Goal: Information Seeking & Learning: Learn about a topic

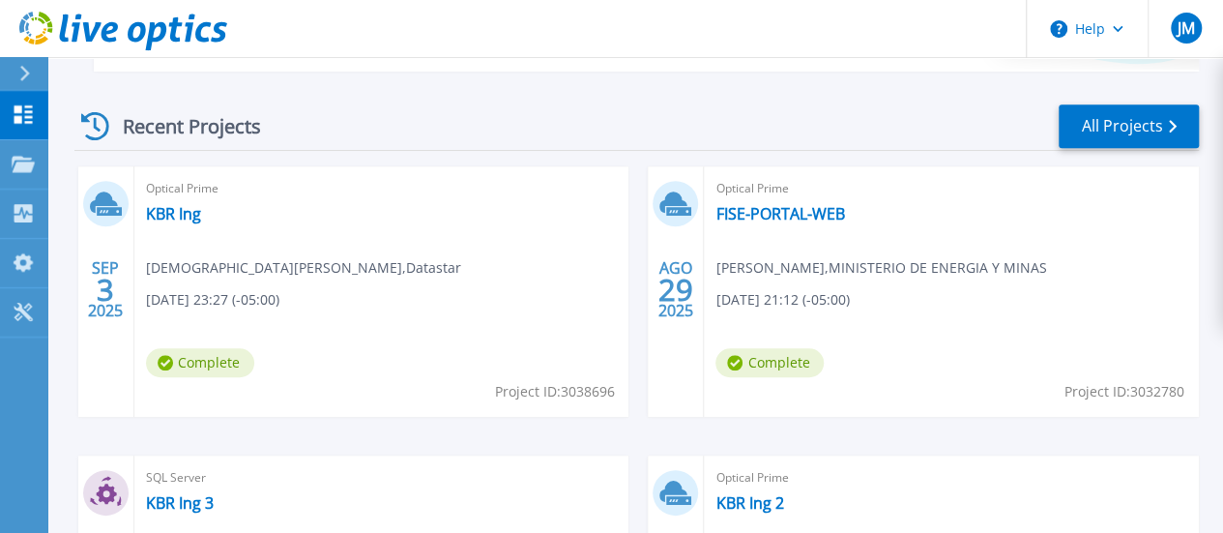
scroll to position [541, 0]
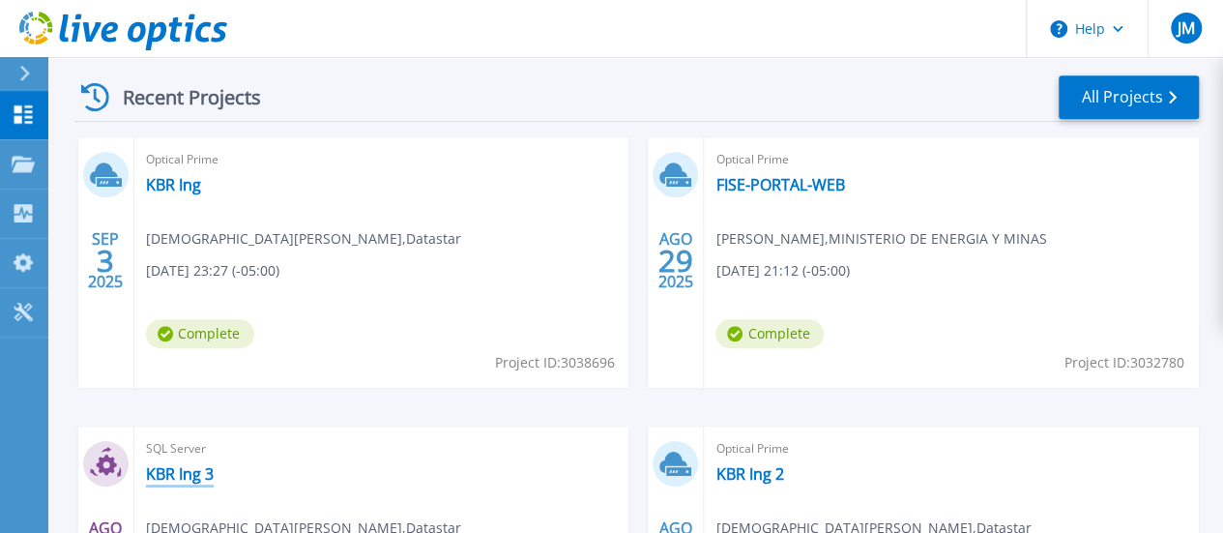
click at [214, 464] on link "KBR Ing 3" at bounding box center [180, 473] width 68 height 19
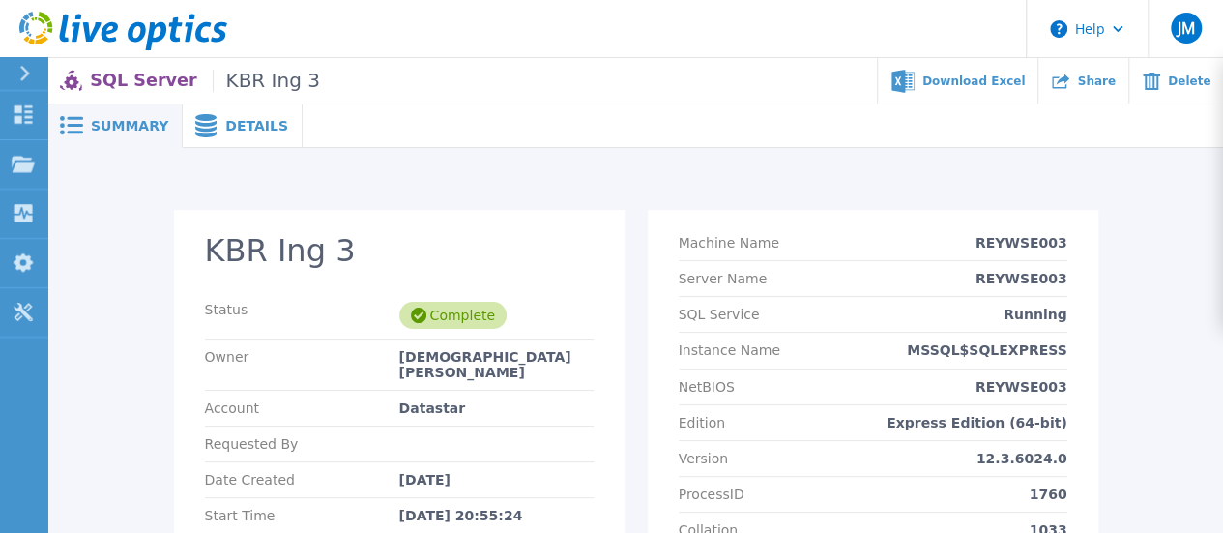
scroll to position [279, 0]
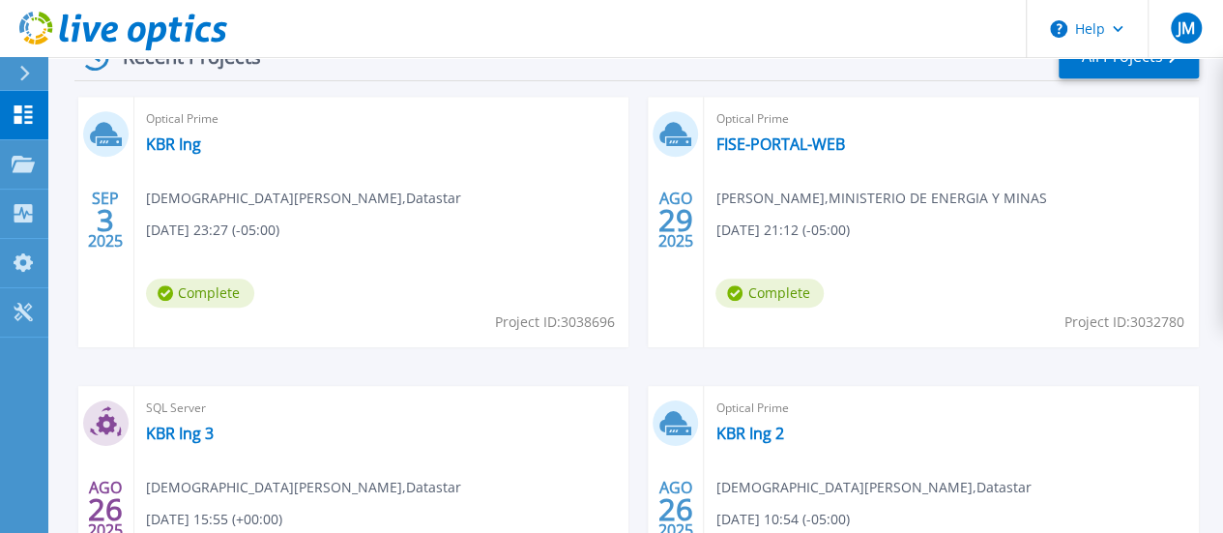
scroll to position [621, 0]
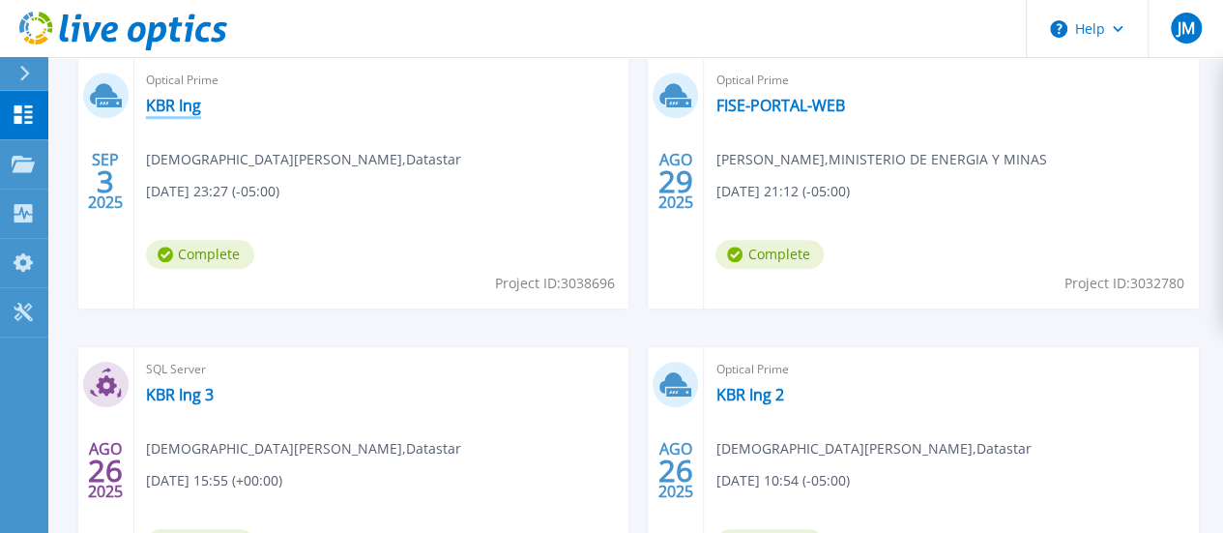
click at [162, 103] on link "KBR Ing" at bounding box center [173, 105] width 55 height 19
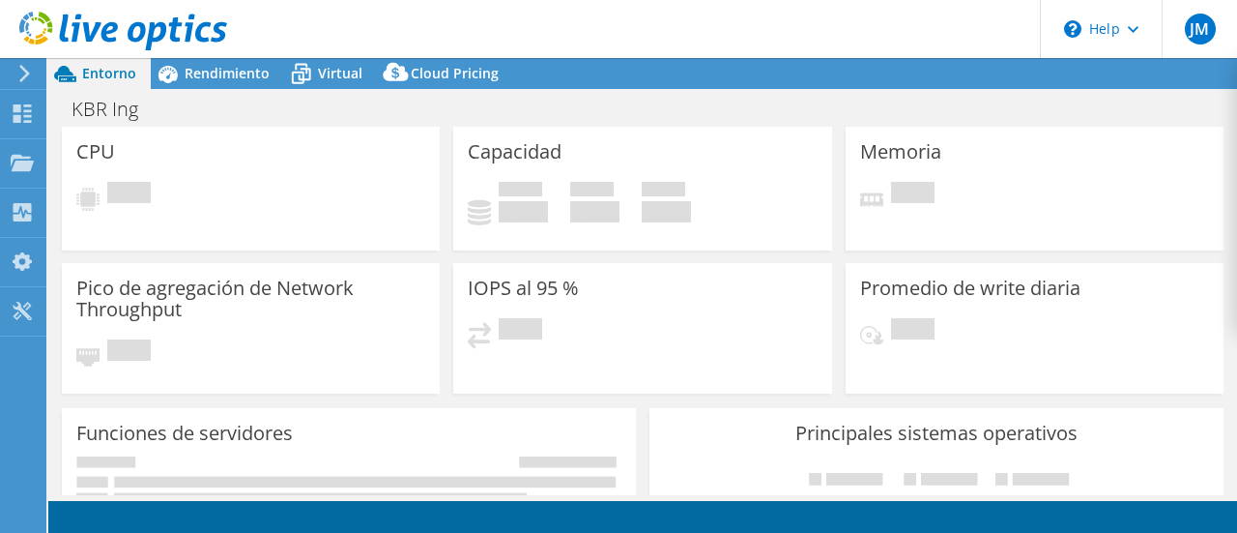
select select "USEast"
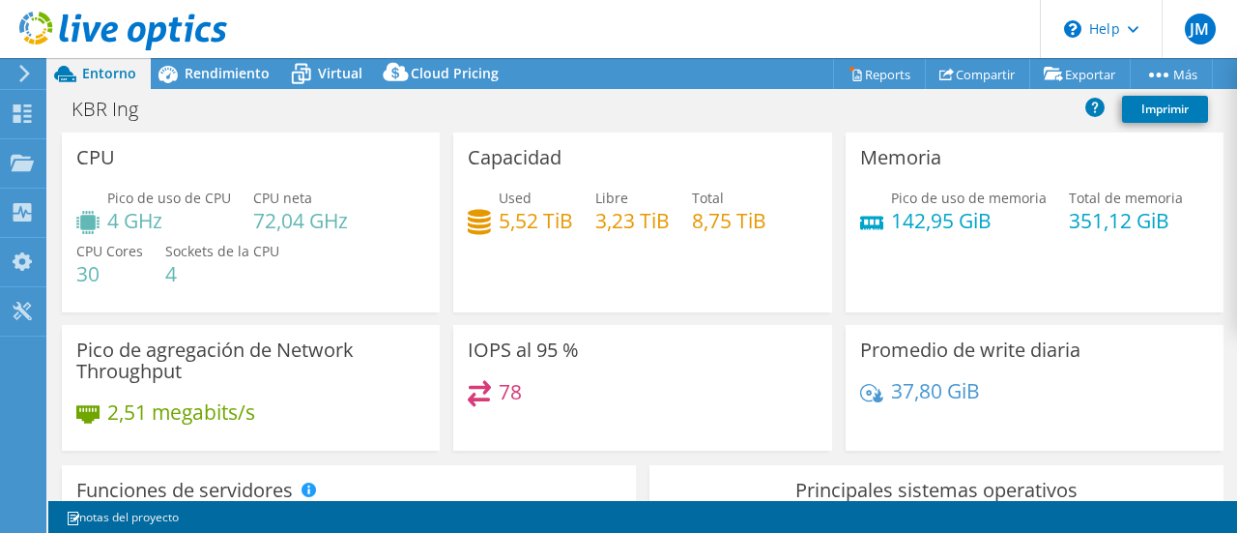
click at [682, 13] on header "JM Usuario final jesus minaya jminaya@datastar.pe Datastar My Profile Log Out \…" at bounding box center [618, 29] width 1237 height 58
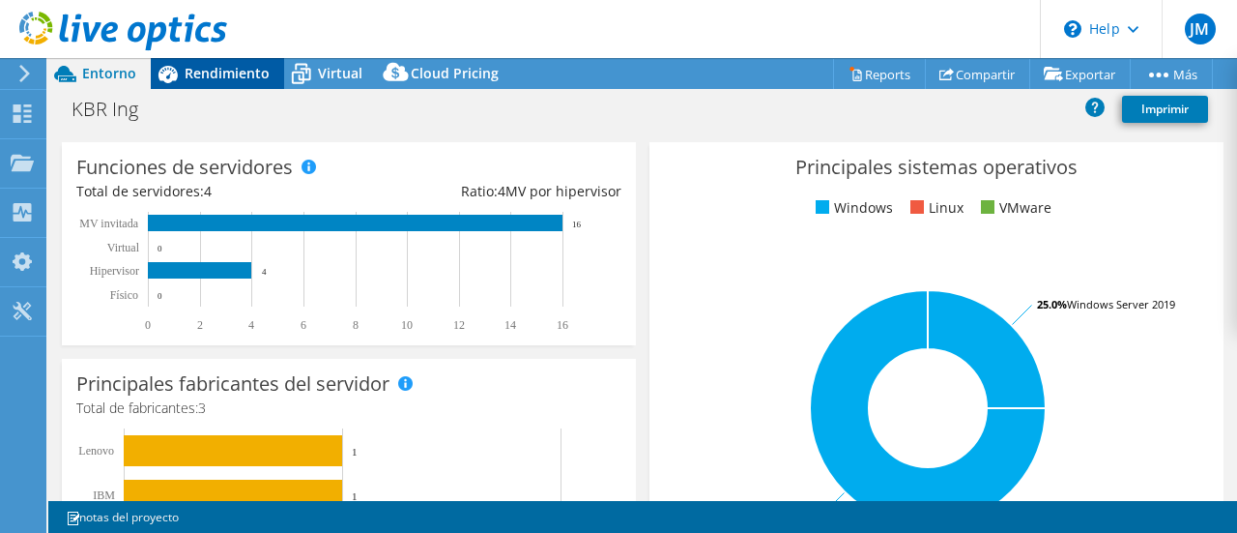
click at [212, 75] on span "Rendimiento" at bounding box center [227, 73] width 85 height 18
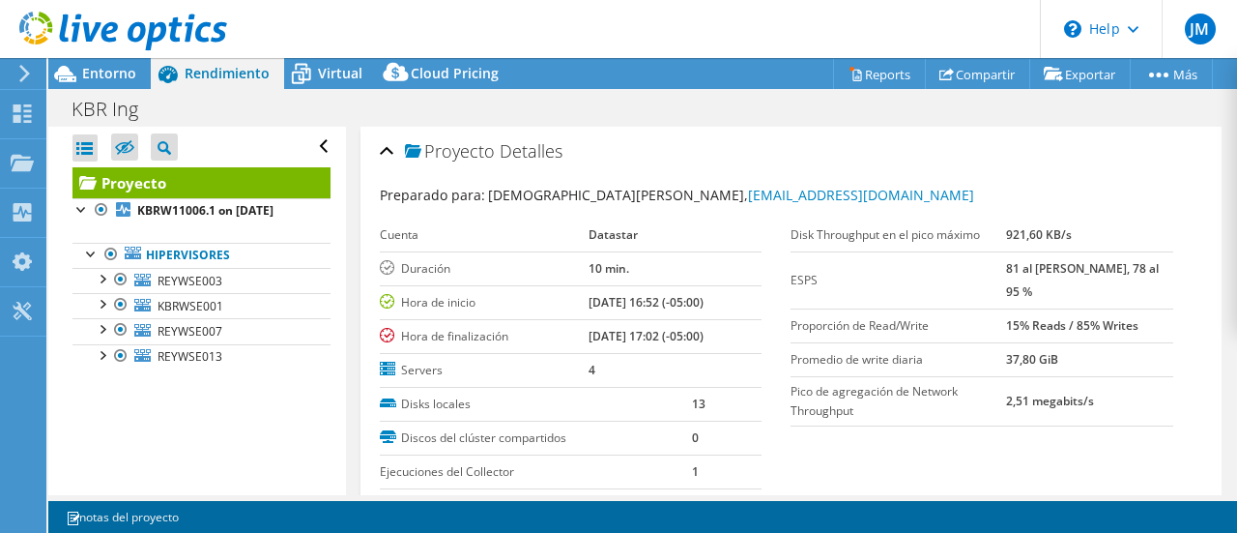
scroll to position [0, 0]
click at [267, 436] on div "Abrir todo Cerrar todo Ocultar nodos excluidos Filtro de árbol del proyecto" at bounding box center [196, 311] width 297 height 368
click at [322, 77] on span "Virtual" at bounding box center [340, 73] width 44 height 18
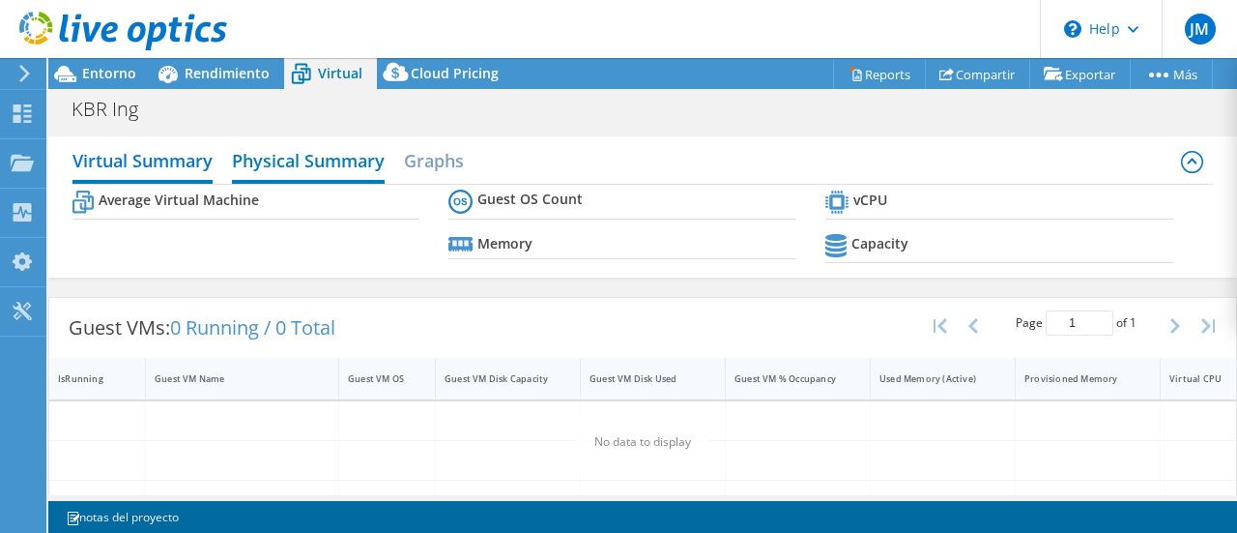
click at [329, 158] on h2 "Physical Summary" at bounding box center [308, 162] width 153 height 43
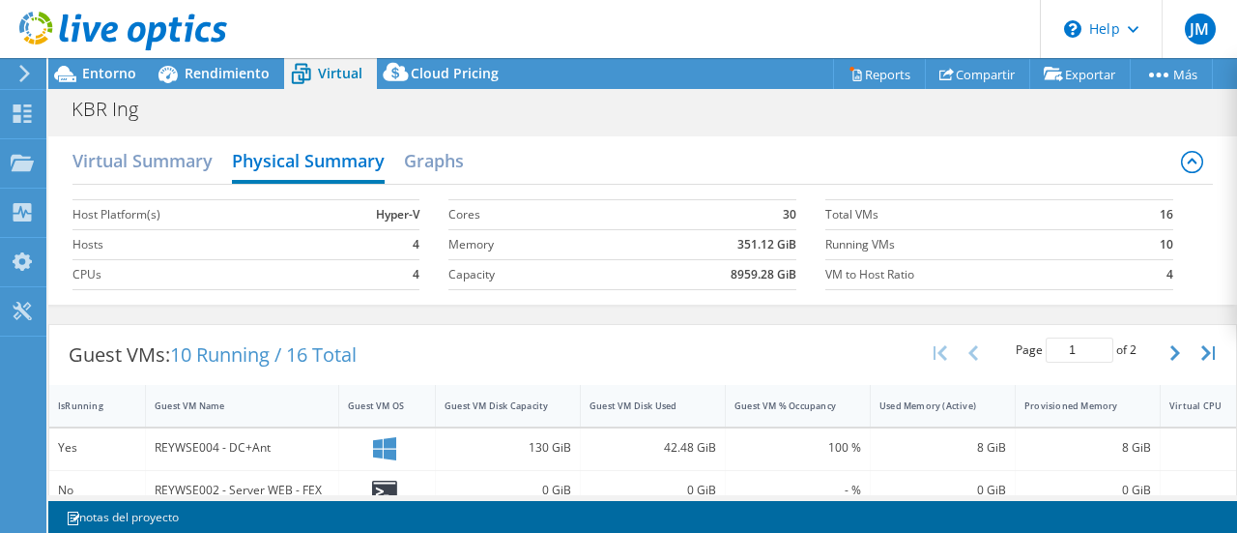
click at [649, 119] on div "KBR Ing Imprimir" at bounding box center [642, 109] width 1189 height 36
click at [1221, 371] on div "Page 1 of 2 5 rows 10 rows 20 rows 25 rows 50 rows 100 rows" at bounding box center [1076, 353] width 320 height 56
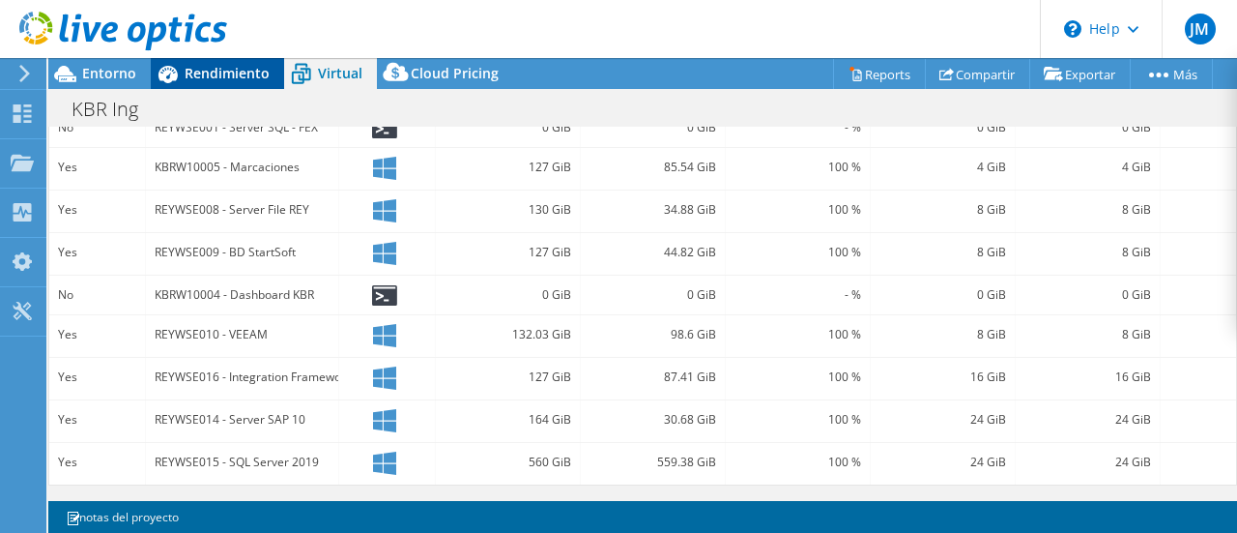
click at [246, 73] on span "Rendimiento" at bounding box center [227, 73] width 85 height 18
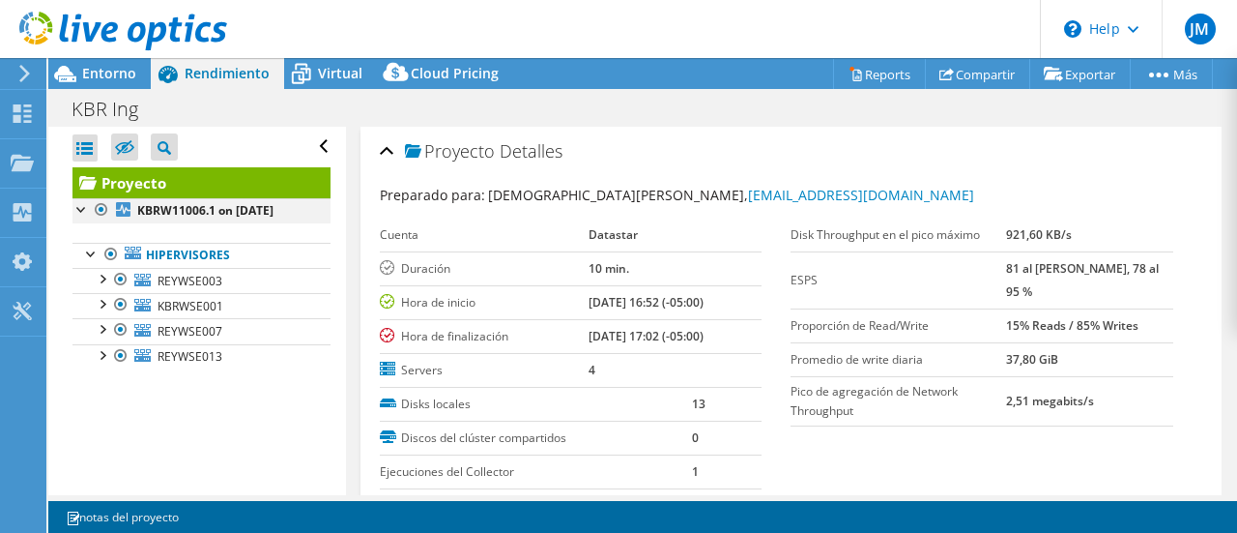
click at [81, 214] on div at bounding box center [82, 207] width 19 height 19
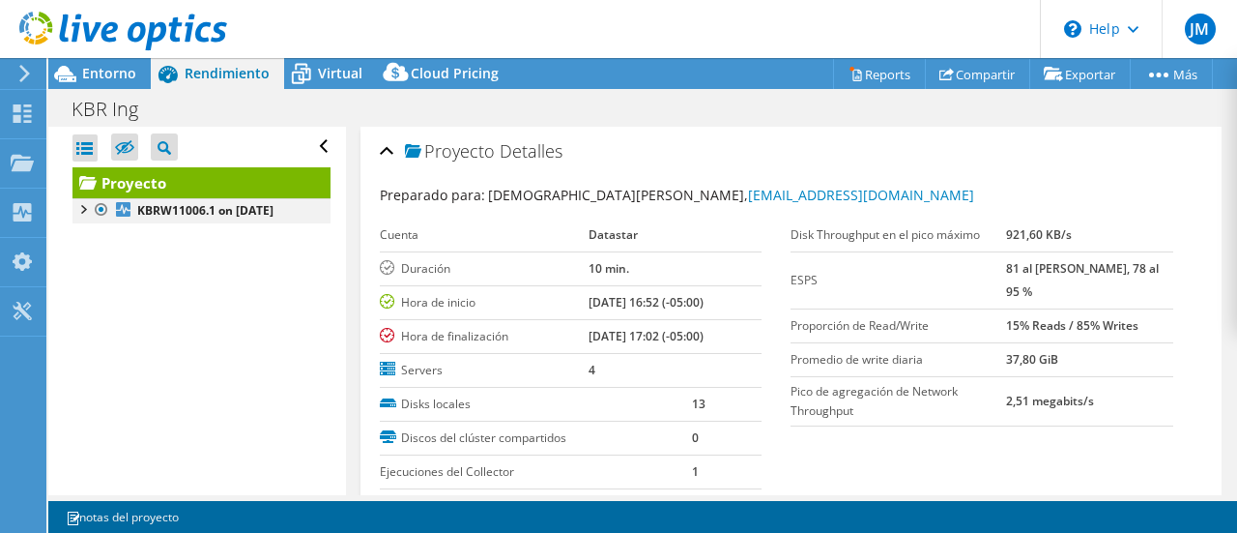
click at [81, 214] on div at bounding box center [82, 207] width 19 height 19
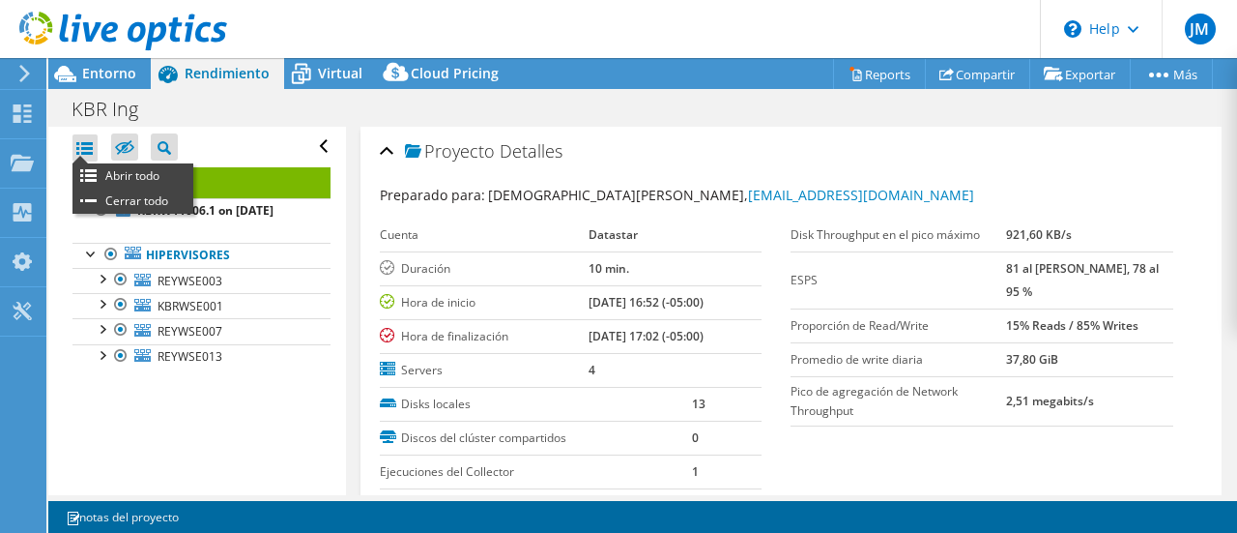
click at [83, 147] on div at bounding box center [85, 147] width 25 height 27
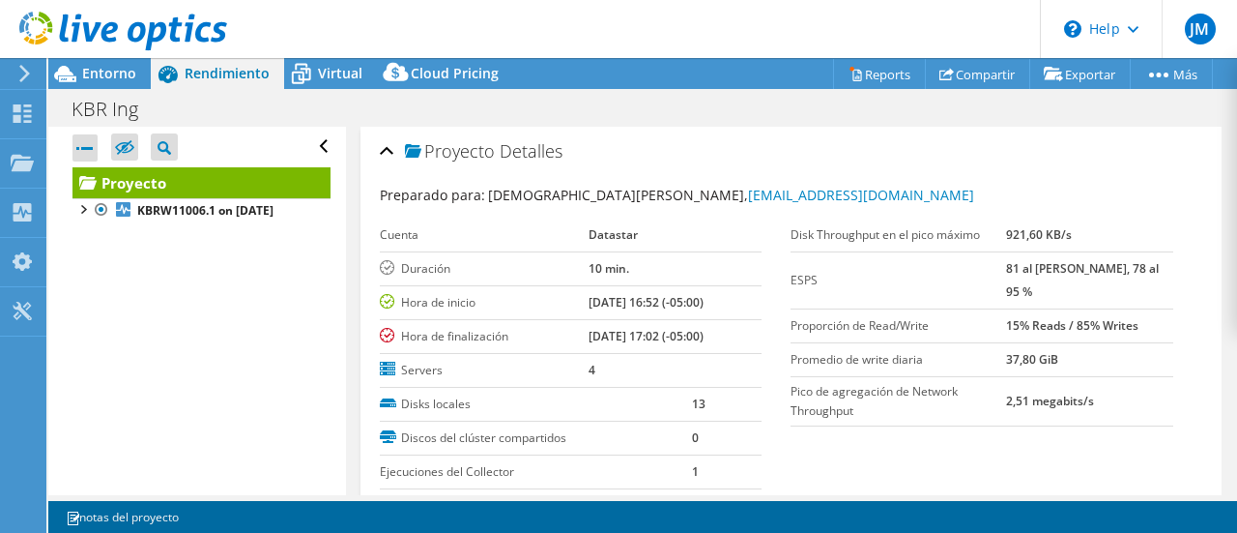
click at [83, 147] on div at bounding box center [85, 147] width 25 height 27
click at [122, 147] on icon at bounding box center [124, 148] width 19 height 15
click at [0, 0] on input "checkbox" at bounding box center [0, 0] width 0 height 0
click at [122, 147] on icon at bounding box center [124, 148] width 19 height 15
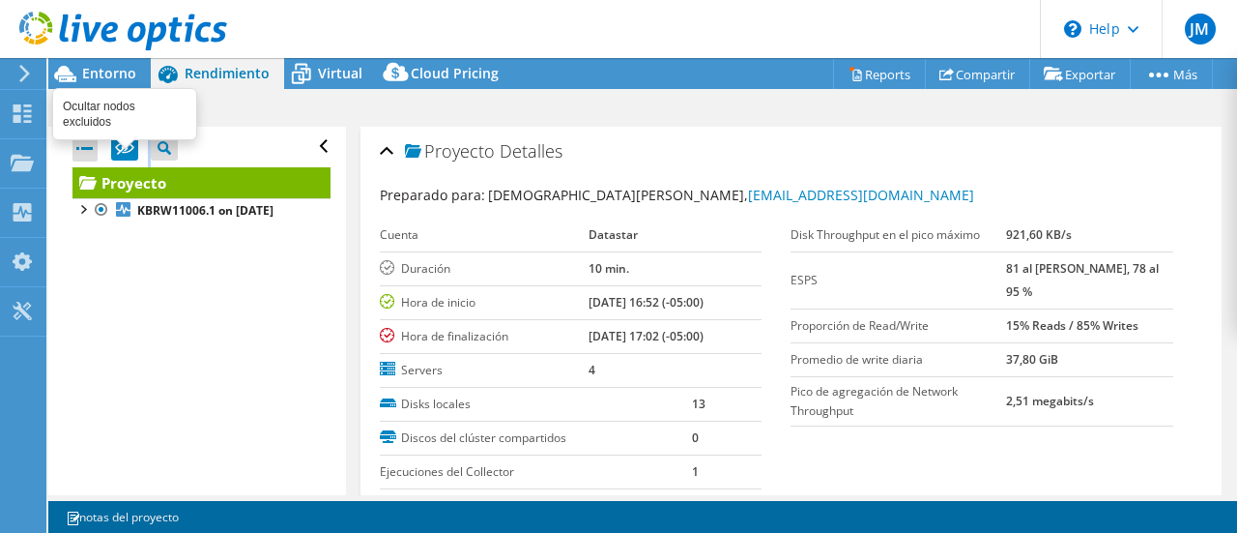
click at [0, 0] on input "checkbox" at bounding box center [0, 0] width 0 height 0
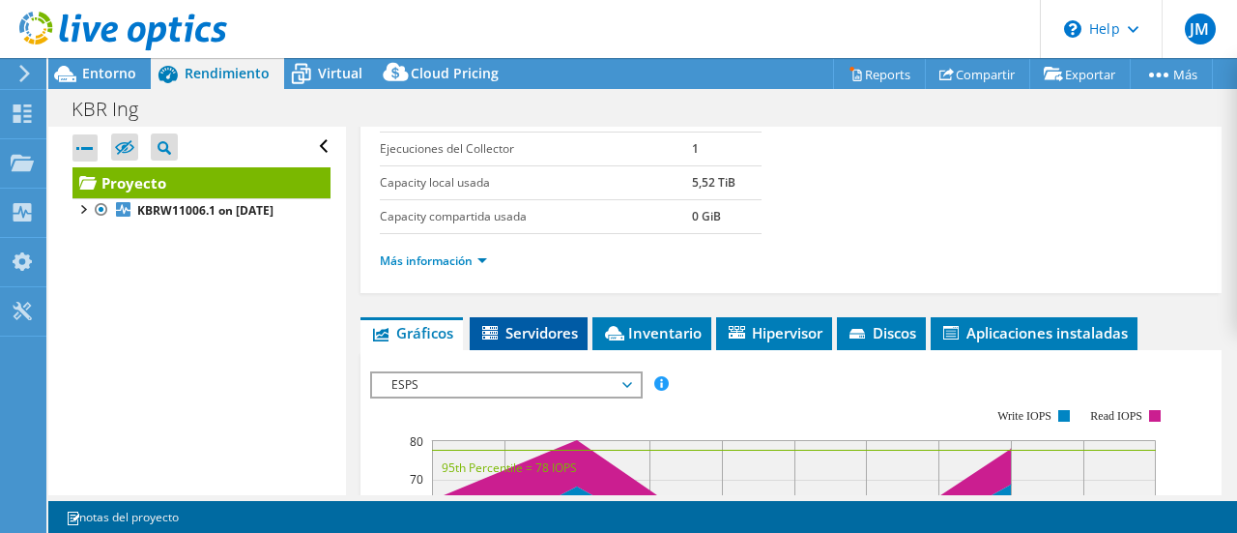
click at [553, 323] on span "Servidores" at bounding box center [528, 332] width 99 height 19
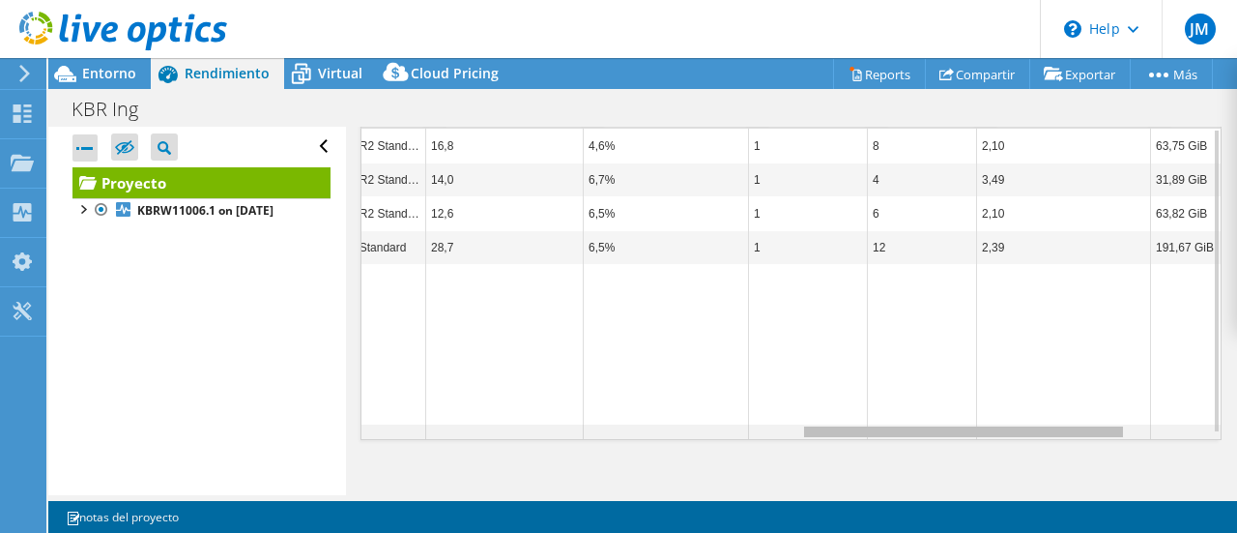
scroll to position [0, 0]
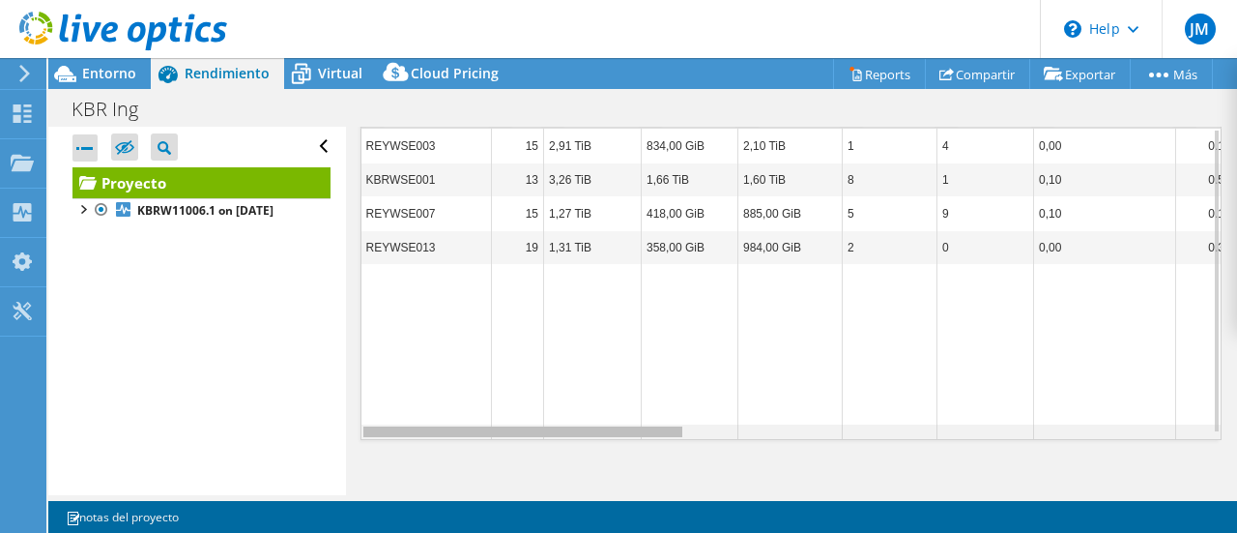
drag, startPoint x: 653, startPoint y: 427, endPoint x: 222, endPoint y: 375, distance: 434.3
click at [222, 375] on body "JM Usuario final jesus minaya jminaya@datastar.pe Datastar My Profile Log Out \…" at bounding box center [618, 266] width 1237 height 533
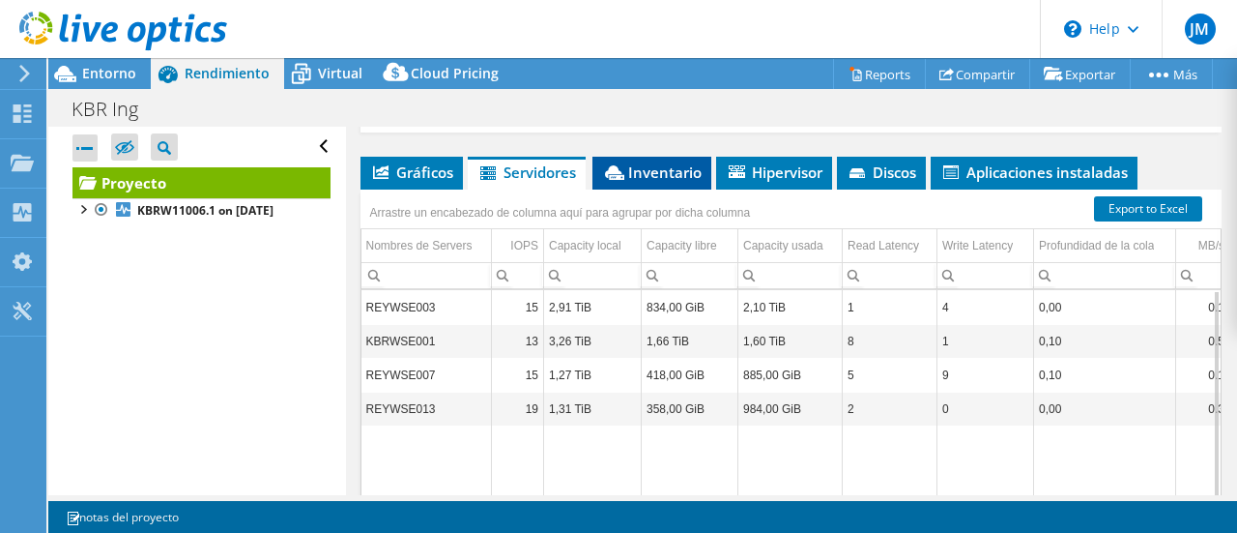
click at [652, 175] on span "Inventario" at bounding box center [652, 171] width 100 height 19
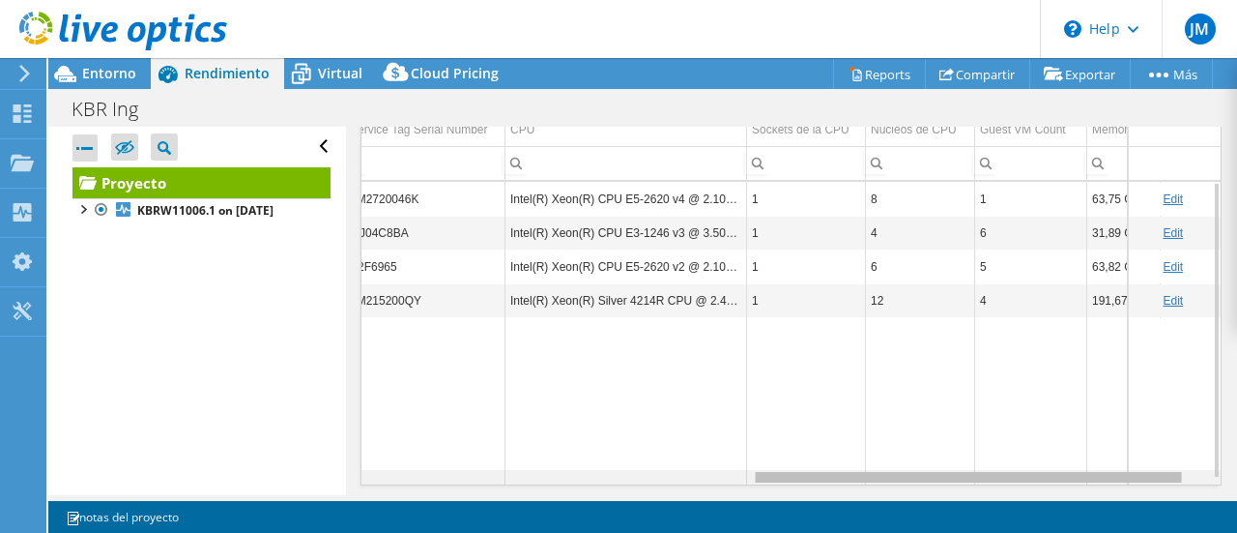
click at [829, 473] on div "Data grid" at bounding box center [792, 477] width 860 height 15
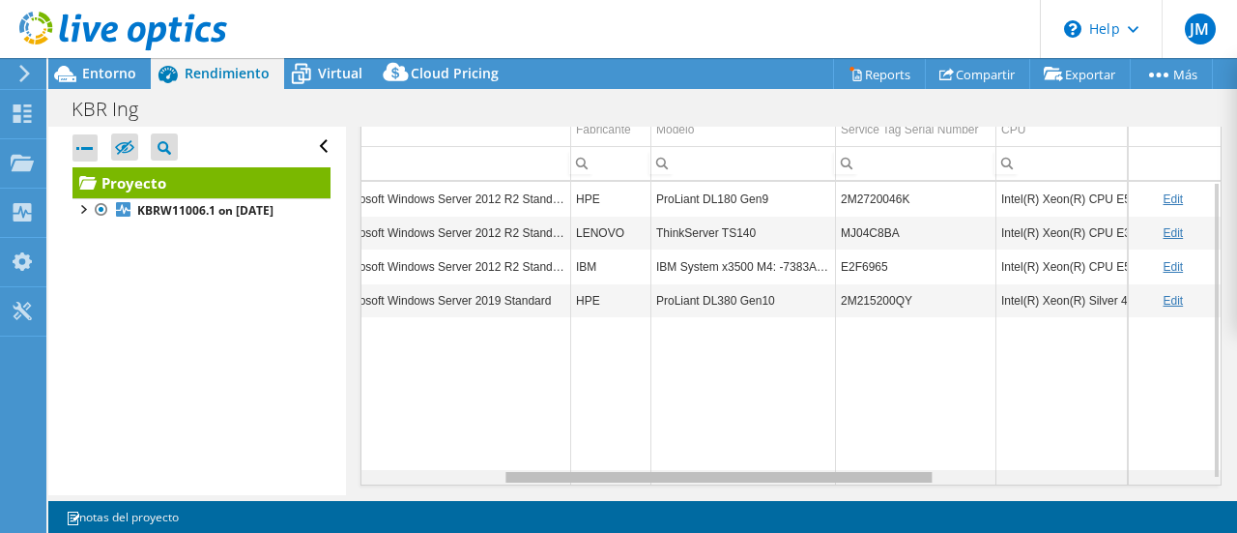
drag, startPoint x: 829, startPoint y: 473, endPoint x: 730, endPoint y: 447, distance: 102.9
click at [730, 447] on body "JM Usuario final jesus minaya jminaya@datastar.pe Datastar My Profile Log Out \…" at bounding box center [618, 266] width 1237 height 533
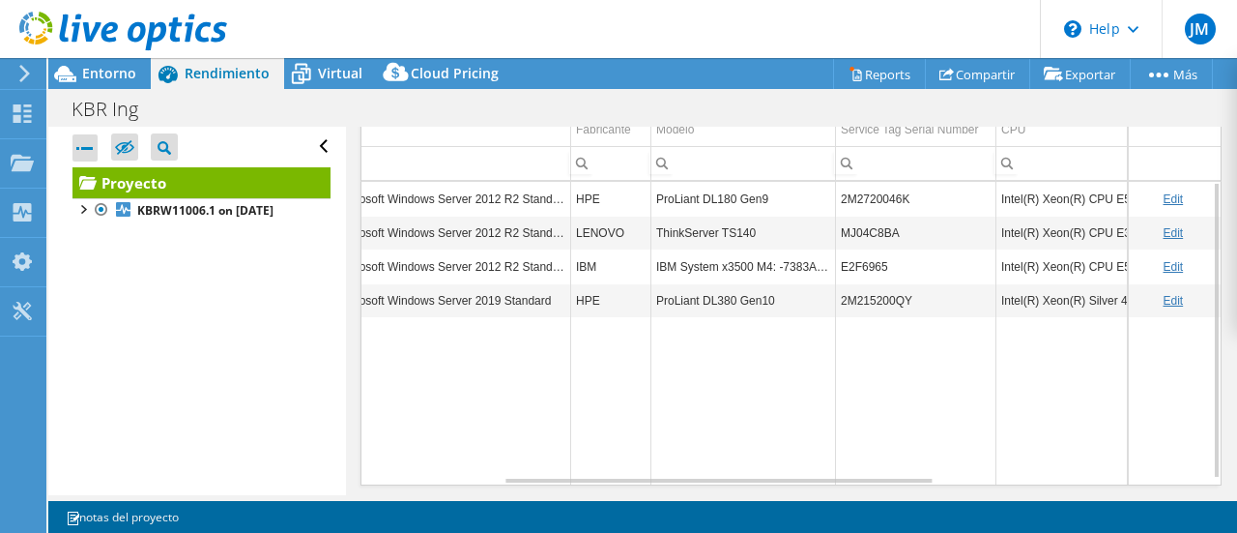
drag, startPoint x: 917, startPoint y: 293, endPoint x: 566, endPoint y: 300, distance: 351.0
click at [566, 300] on tr "REYWSE013 Hypervisor Microsoft Windows Server 2019 Standard HPE ProLiant DL380 …" at bounding box center [913, 300] width 1664 height 34
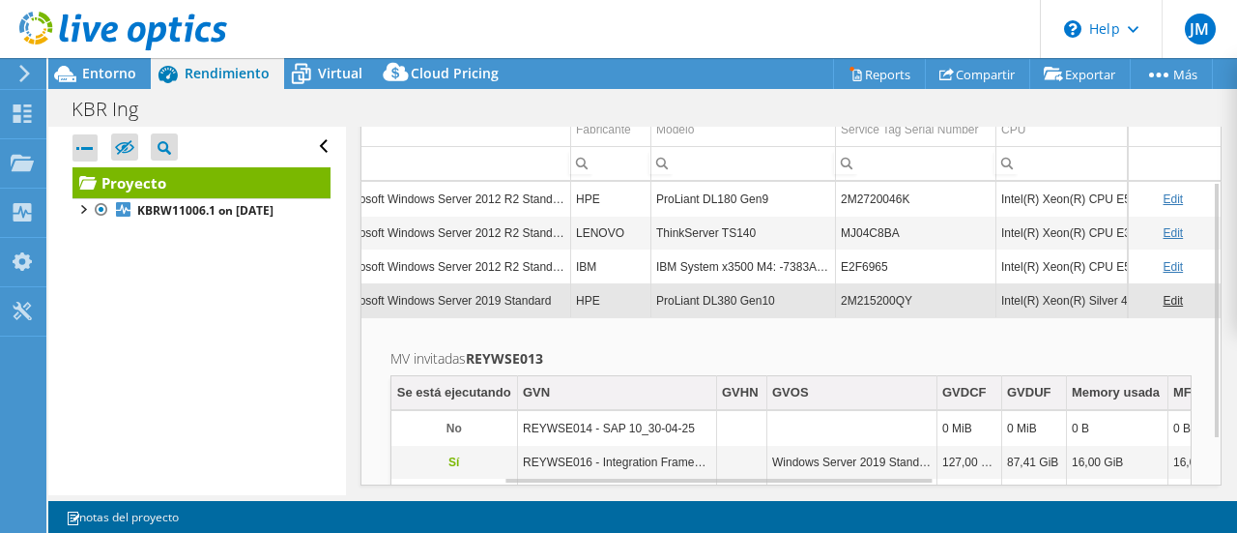
copy tr "HPE ProLiant DL380 Gen10 2M215200QY"
click at [931, 295] on td "2M215200QY" at bounding box center [916, 300] width 160 height 34
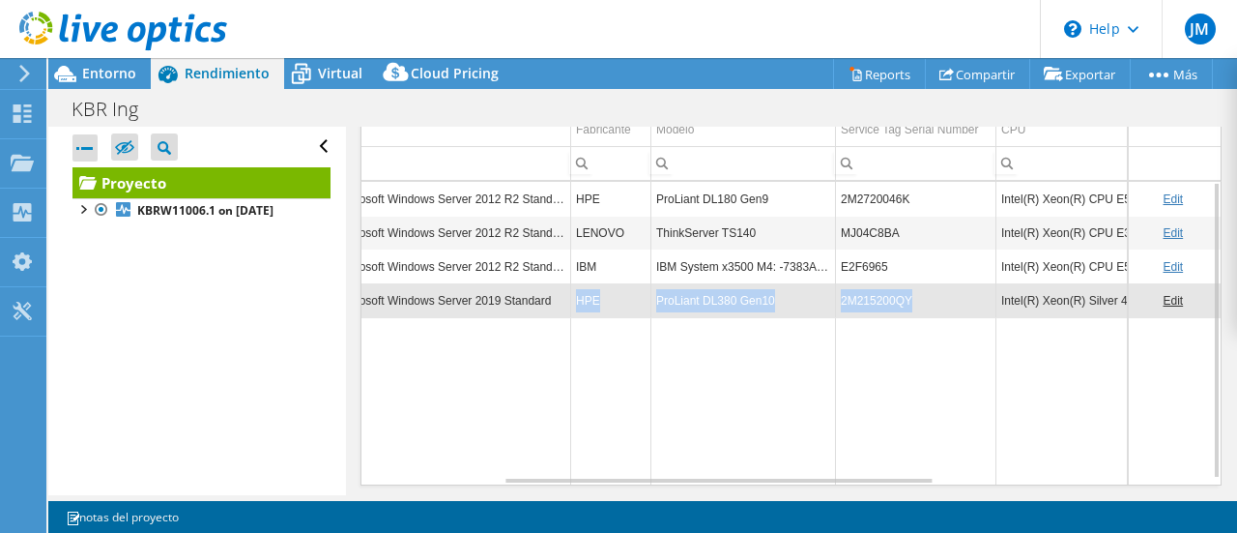
drag, startPoint x: 909, startPoint y: 295, endPoint x: 574, endPoint y: 285, distance: 334.6
click at [574, 285] on tr "REYWSE013 Hypervisor Microsoft Windows Server 2019 Standard HPE ProLiant DL380 …" at bounding box center [913, 300] width 1664 height 34
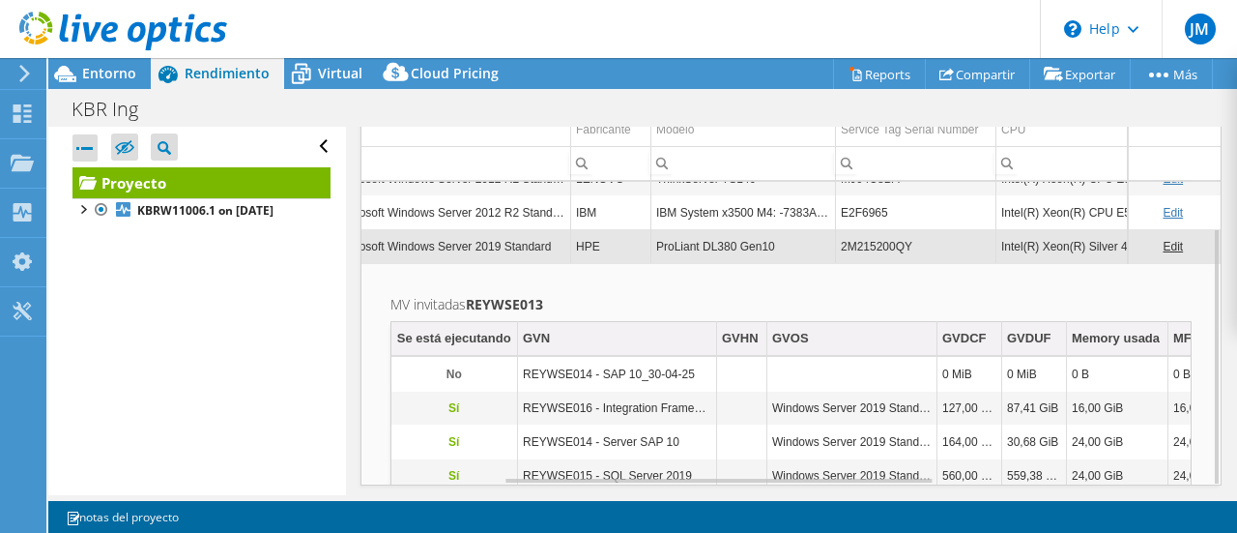
click at [897, 283] on td "MV invitadas REYWSE013 Se está ejecutando GVN GVHN GVOS GVDCF GVDUF Memory usad…" at bounding box center [792, 393] width 860 height 261
